Goal: Navigation & Orientation: Find specific page/section

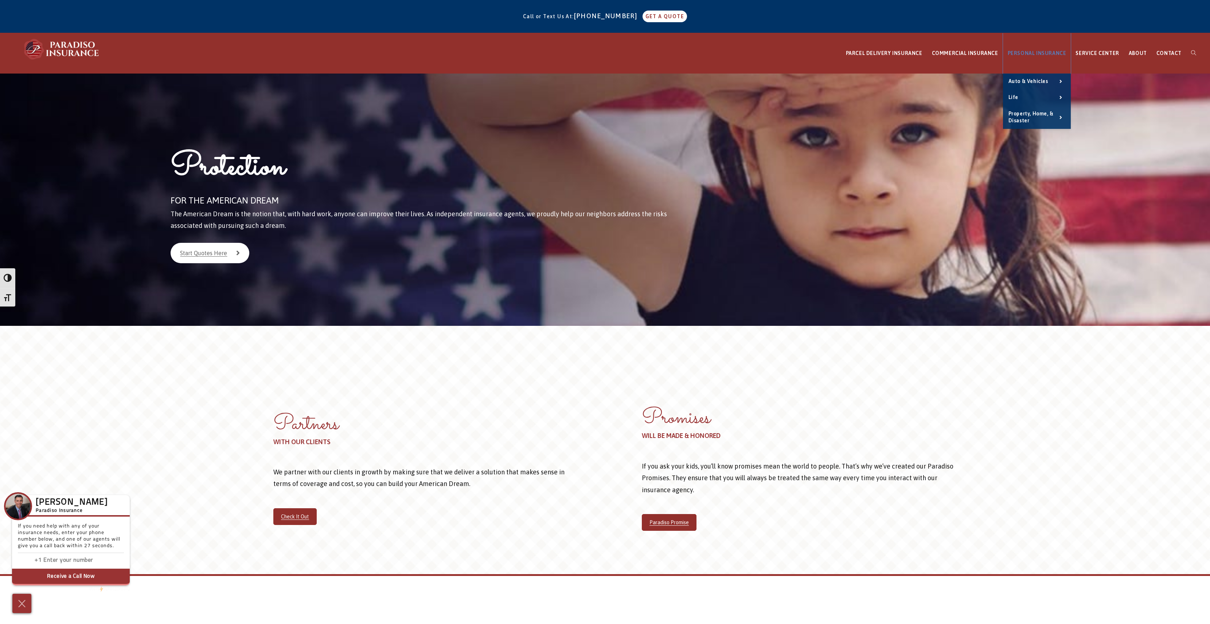
click at [1035, 50] on link "PERSONAL INSURANCE" at bounding box center [1037, 53] width 68 height 40
